Goal: Information Seeking & Learning: Learn about a topic

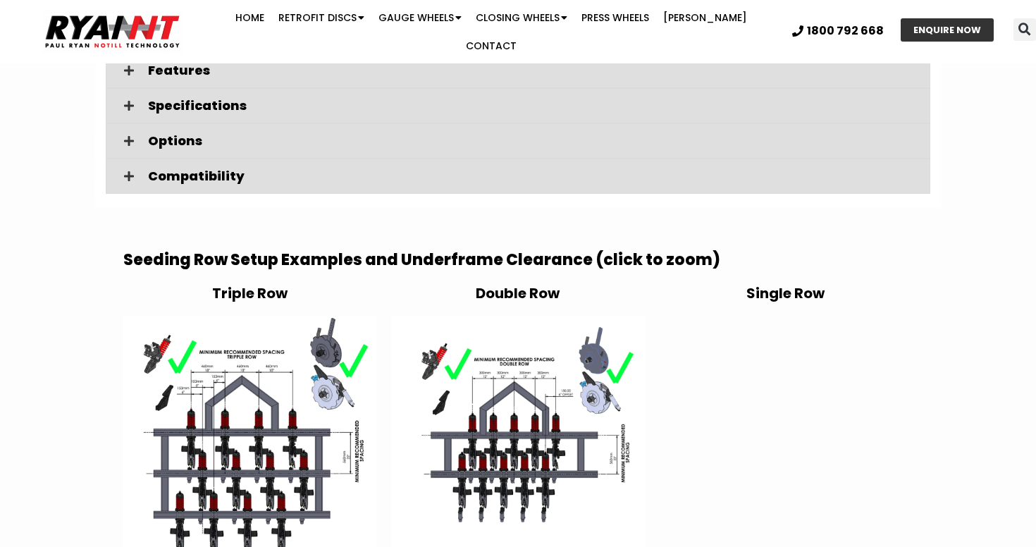
scroll to position [2217, 0]
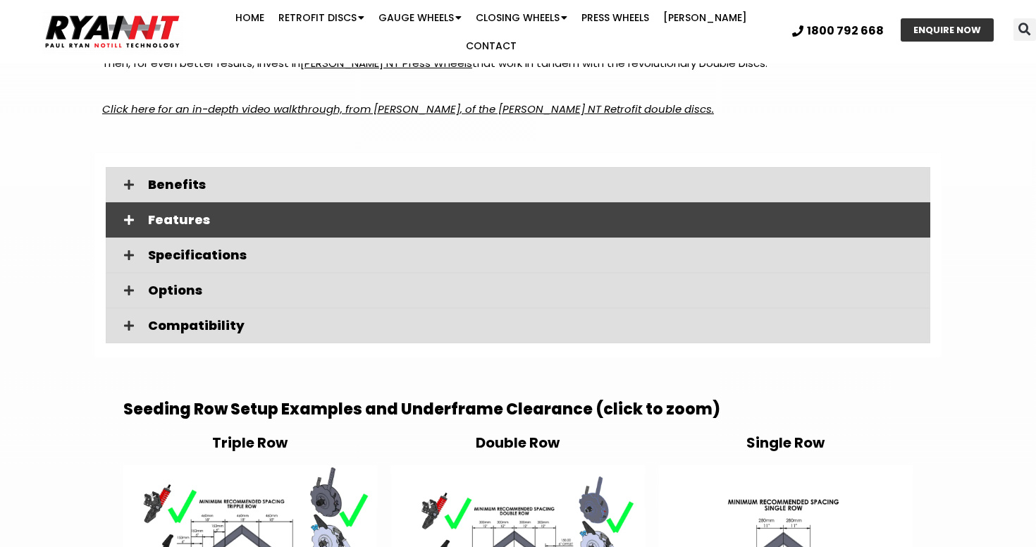
click at [351, 202] on div "Features" at bounding box center [518, 219] width 825 height 35
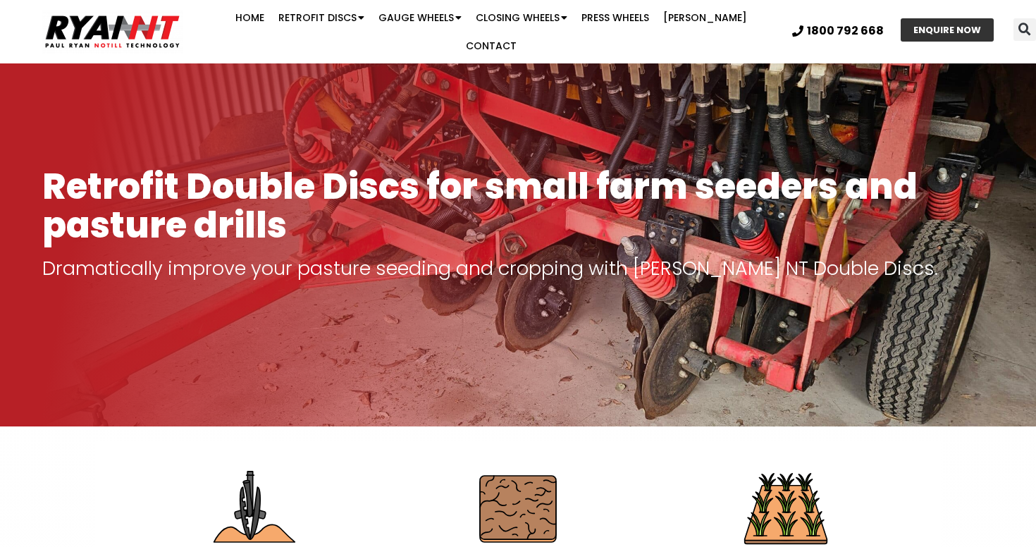
scroll to position [0, 0]
